Goal: Information Seeking & Learning: Learn about a topic

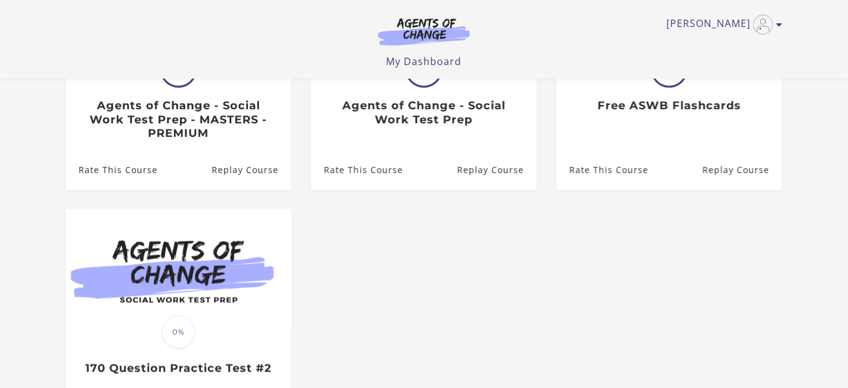
scroll to position [201, 0]
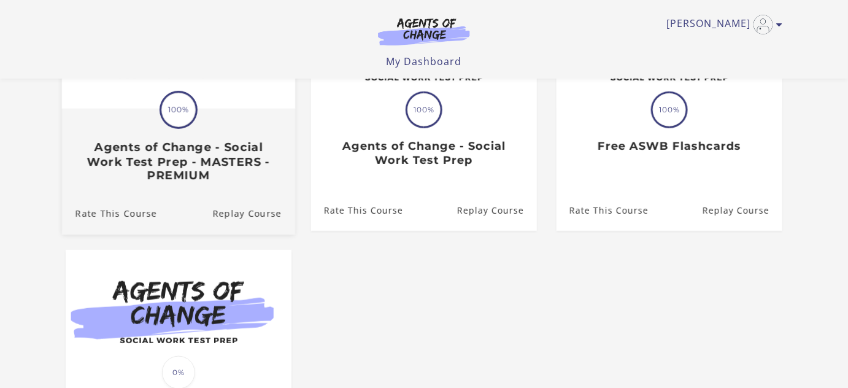
click at [183, 128] on span at bounding box center [179, 110] width 38 height 38
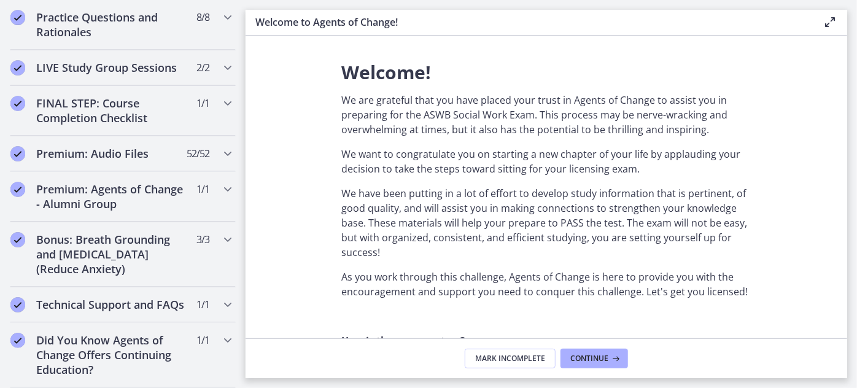
scroll to position [1215, 0]
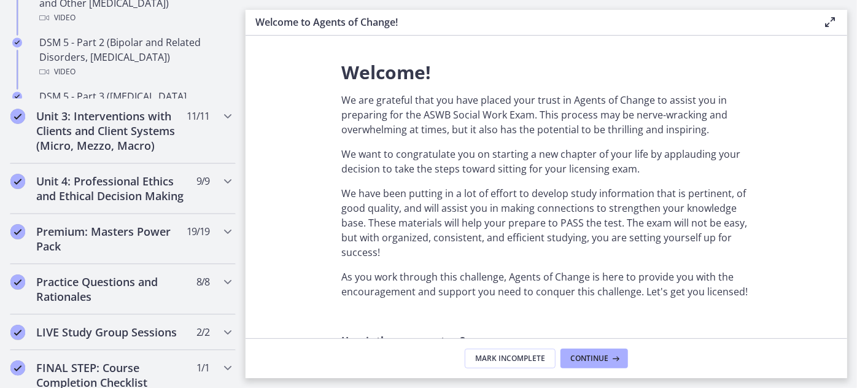
scroll to position [486, 0]
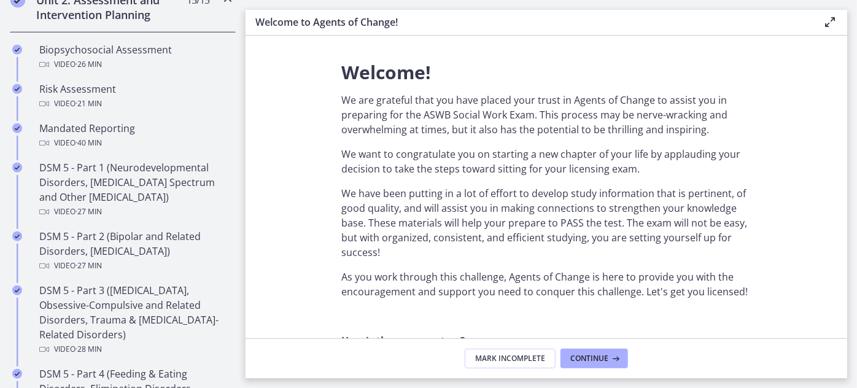
click at [183, 22] on h2 "Unit 2: Assessment and Intervention Planning" at bounding box center [111, 7] width 150 height 29
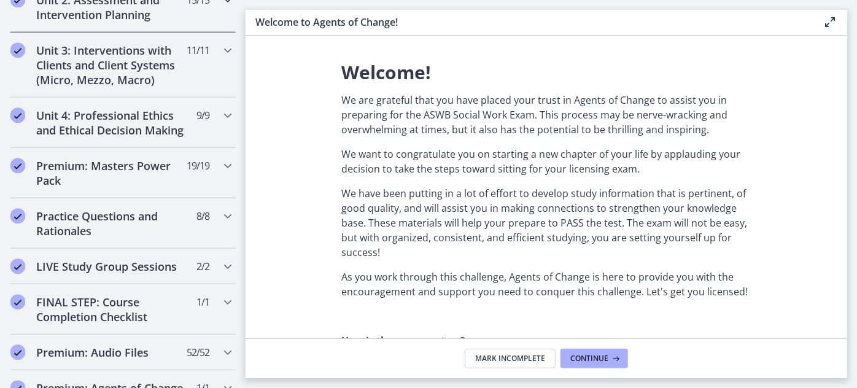
click at [183, 22] on h2 "Unit 2: Assessment and Intervention Planning" at bounding box center [111, 7] width 150 height 29
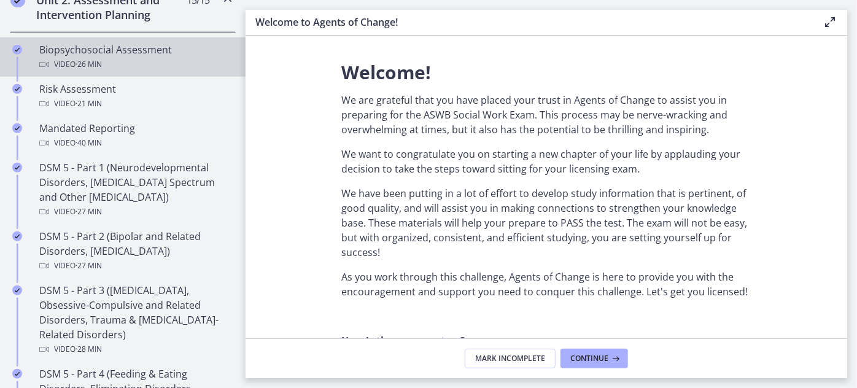
click at [163, 72] on div "Biopsychosocial Assessment Video · 26 min" at bounding box center [134, 56] width 191 height 29
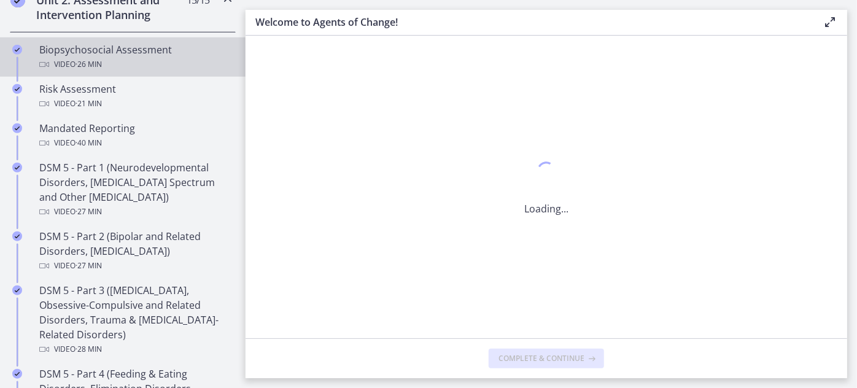
scroll to position [0, 0]
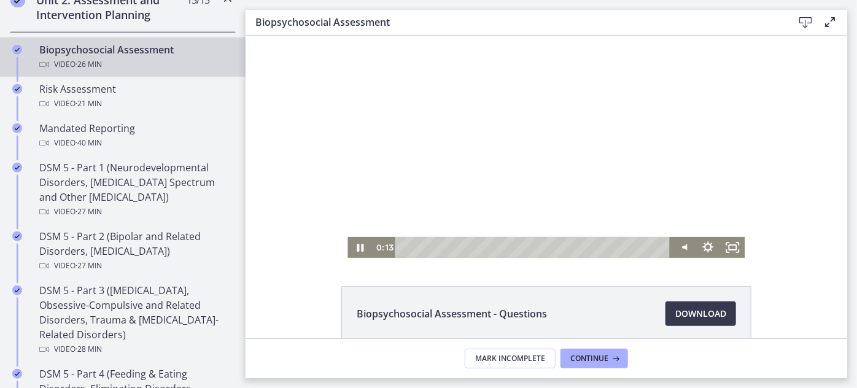
click at [469, 220] on div at bounding box center [545, 146] width 397 height 222
click at [720, 253] on icon "Fullscreen" at bounding box center [732, 246] width 25 height 21
